Goal: Task Accomplishment & Management: Use online tool/utility

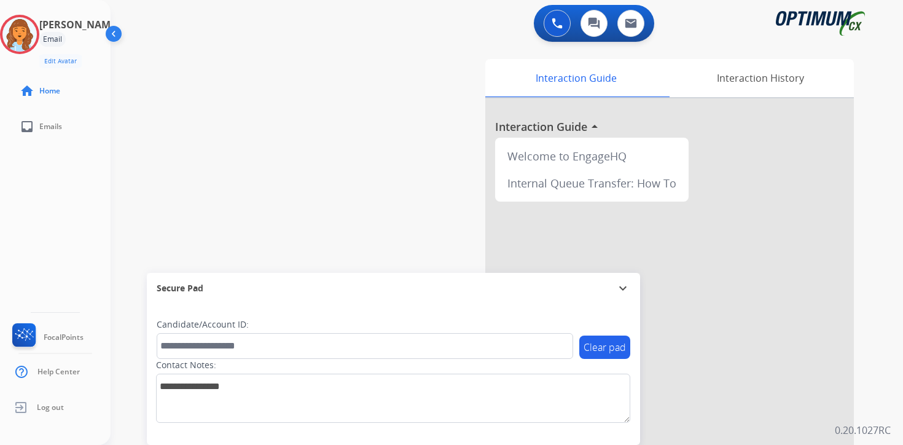
click at [608, 433] on div "Clear pad Candidate/Account ID: Contact Notes:" at bounding box center [393, 373] width 493 height 141
click at [30, 33] on img at bounding box center [19, 34] width 34 height 34
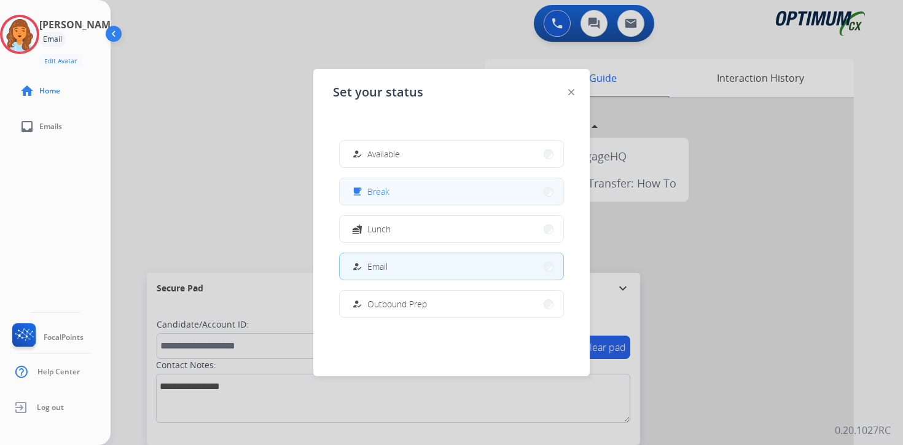
click at [397, 195] on button "free_breakfast Break" at bounding box center [452, 191] width 224 height 26
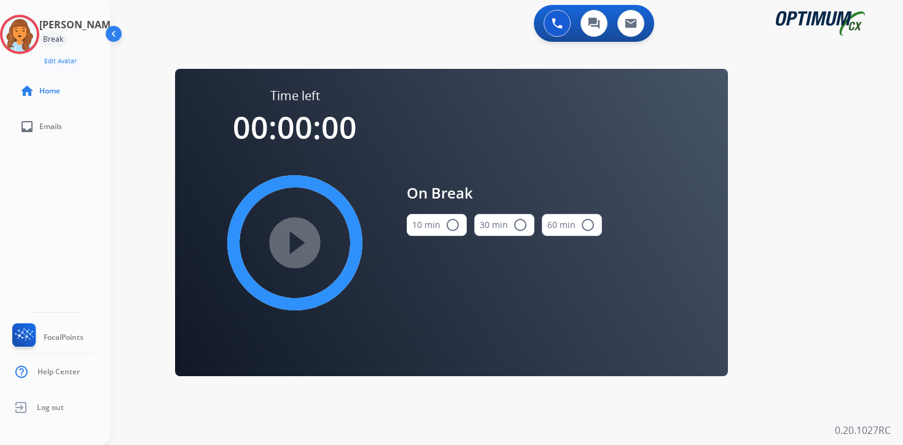
click at [833, 339] on div "0 Voice Interactions 0 Chat Interactions 0 Email Interactions swap_horiz Break …" at bounding box center [507, 222] width 792 height 445
click at [771, 286] on div "0 Voice Interactions 0 Chat Interactions 0 Email Interactions swap_horiz Break …" at bounding box center [507, 222] width 792 height 445
click at [25, 33] on img at bounding box center [19, 34] width 34 height 34
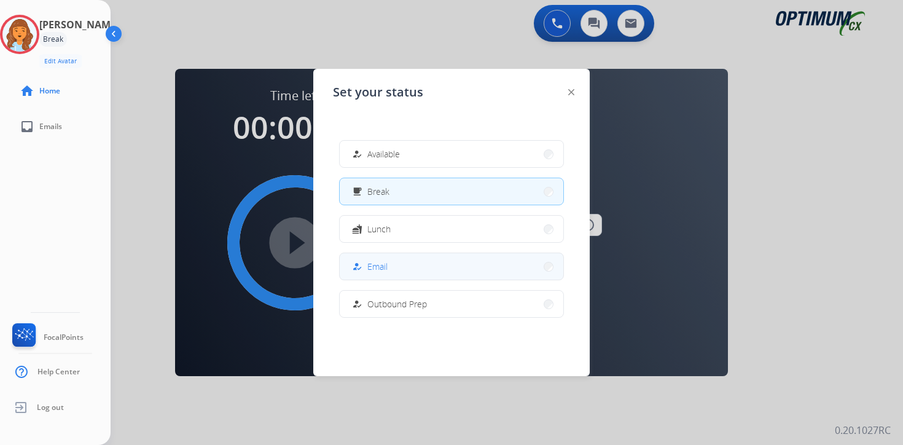
click at [367, 260] on div "how_to_reg Email" at bounding box center [368, 266] width 38 height 15
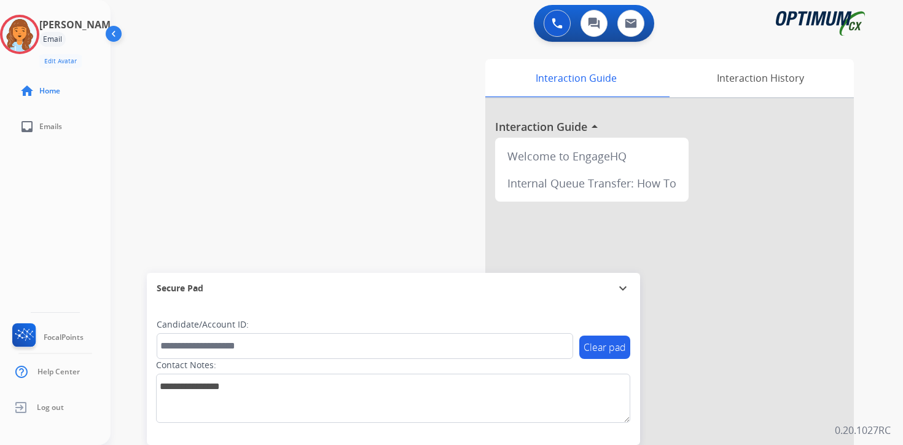
click at [851, 222] on div at bounding box center [669, 327] width 368 height 458
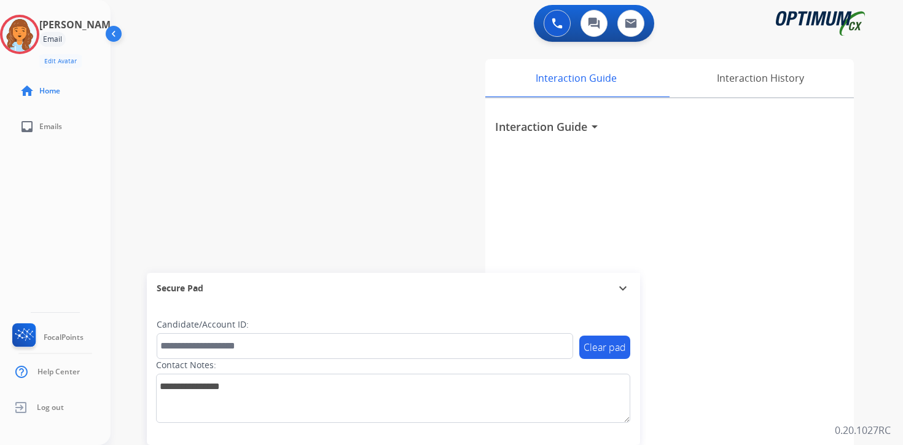
click at [593, 125] on mat-icon "arrow_drop_down" at bounding box center [594, 126] width 15 height 15
